Goal: Task Accomplishment & Management: Use online tool/utility

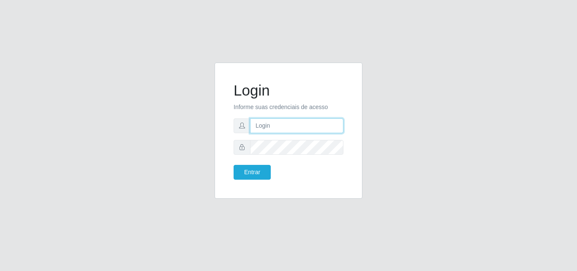
click at [286, 125] on input "text" at bounding box center [296, 125] width 93 height 15
type input "iris@saullus"
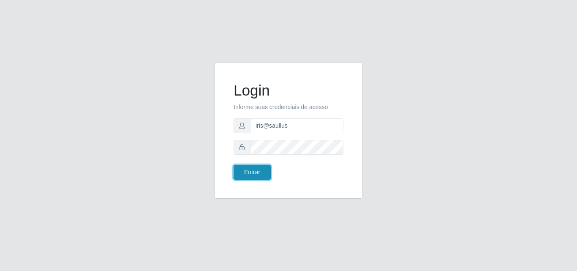
click at [254, 176] on button "Entrar" at bounding box center [252, 172] width 37 height 15
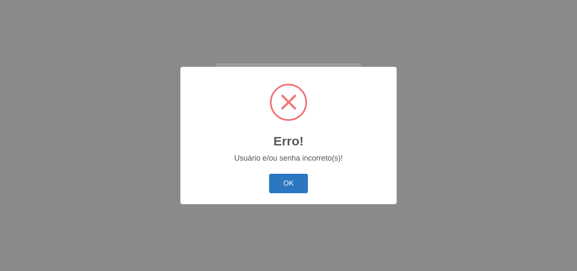
click at [283, 185] on button "OK" at bounding box center [288, 184] width 39 height 20
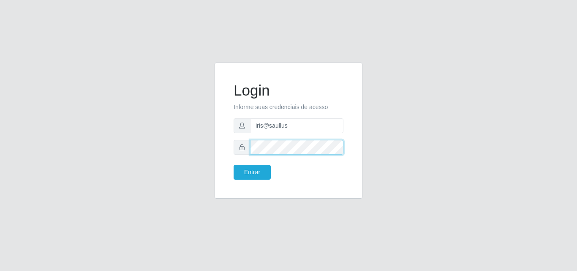
click at [234, 165] on button "Entrar" at bounding box center [252, 172] width 37 height 15
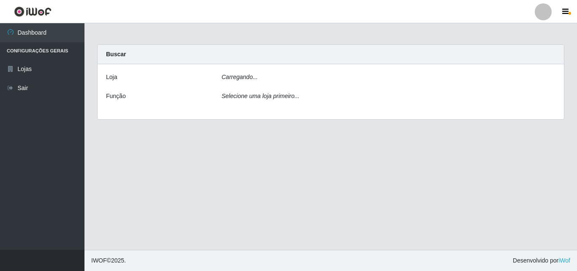
click at [258, 175] on main "Carregando... Buscar [PERSON_NAME]... Função Selecione uma loja primeiro..." at bounding box center [331, 136] width 493 height 226
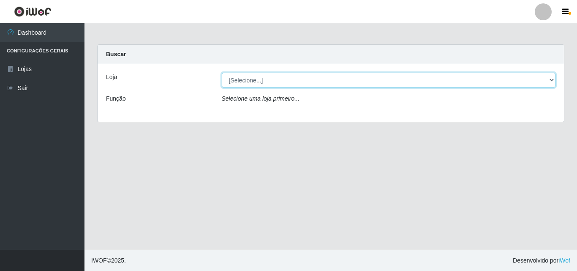
click at [551, 79] on select "[Selecione...] Saullus Supermercados" at bounding box center [389, 80] width 334 height 15
click at [552, 80] on select "[Selecione...] Saullus Supermercados" at bounding box center [389, 80] width 334 height 15
select select "423"
click at [222, 73] on select "[Selecione...] Saullus Supermercados" at bounding box center [389, 80] width 334 height 15
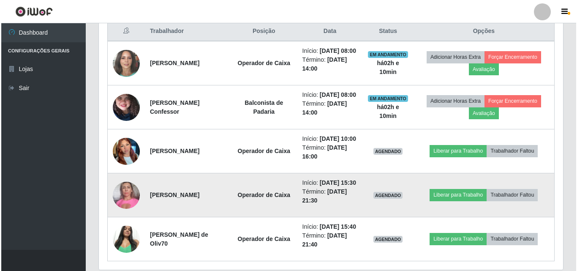
scroll to position [338, 0]
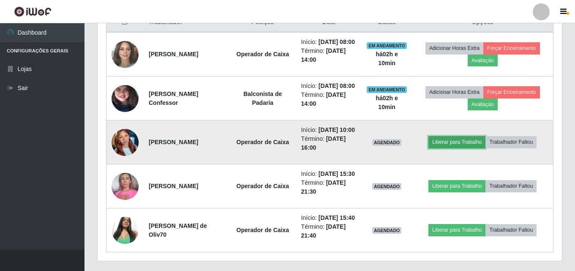
click at [469, 148] on button "Liberar para Trabalho" at bounding box center [456, 142] width 57 height 12
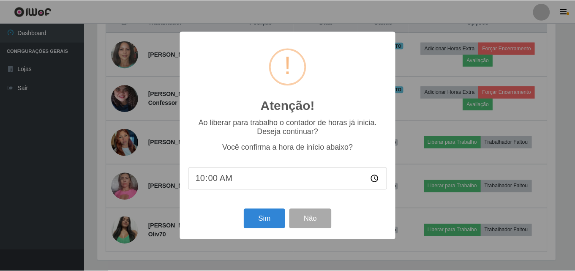
scroll to position [175, 460]
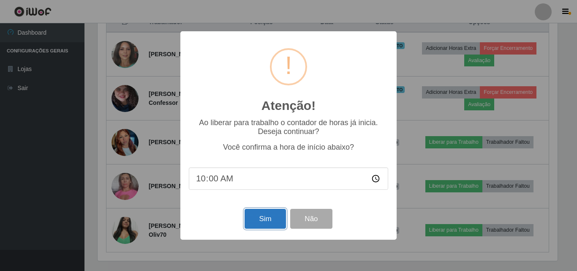
click at [258, 222] on button "Sim" at bounding box center [265, 219] width 41 height 20
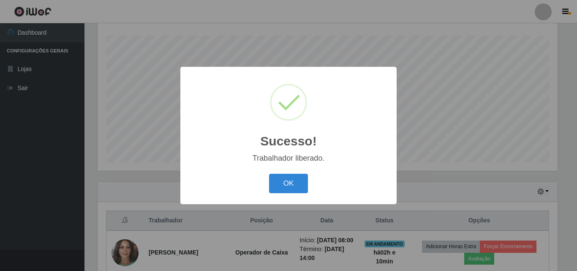
click at [299, 182] on button "OK" at bounding box center [288, 184] width 39 height 20
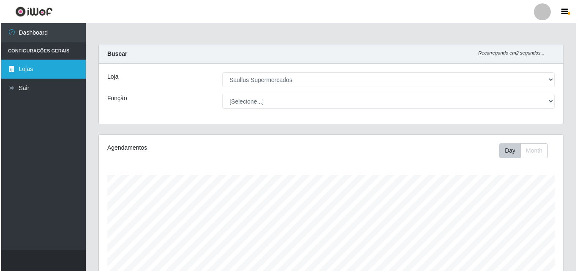
scroll to position [0, 0]
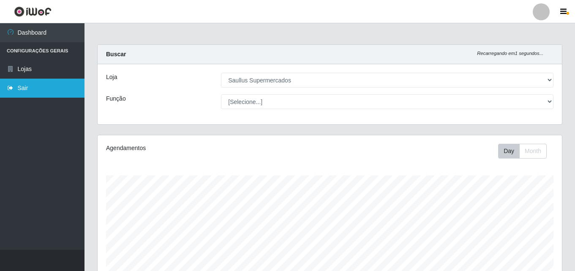
click at [48, 86] on link "Sair" at bounding box center [42, 88] width 85 height 19
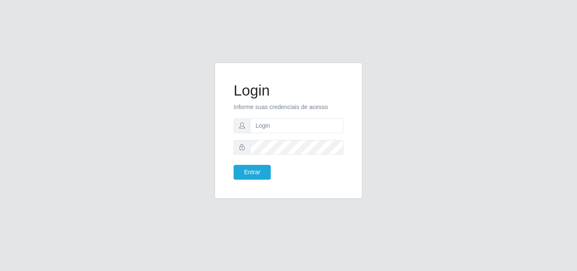
click at [54, 29] on div "Login Informe suas credenciais de acesso Entrar" at bounding box center [288, 135] width 577 height 271
